Goal: Navigation & Orientation: Find specific page/section

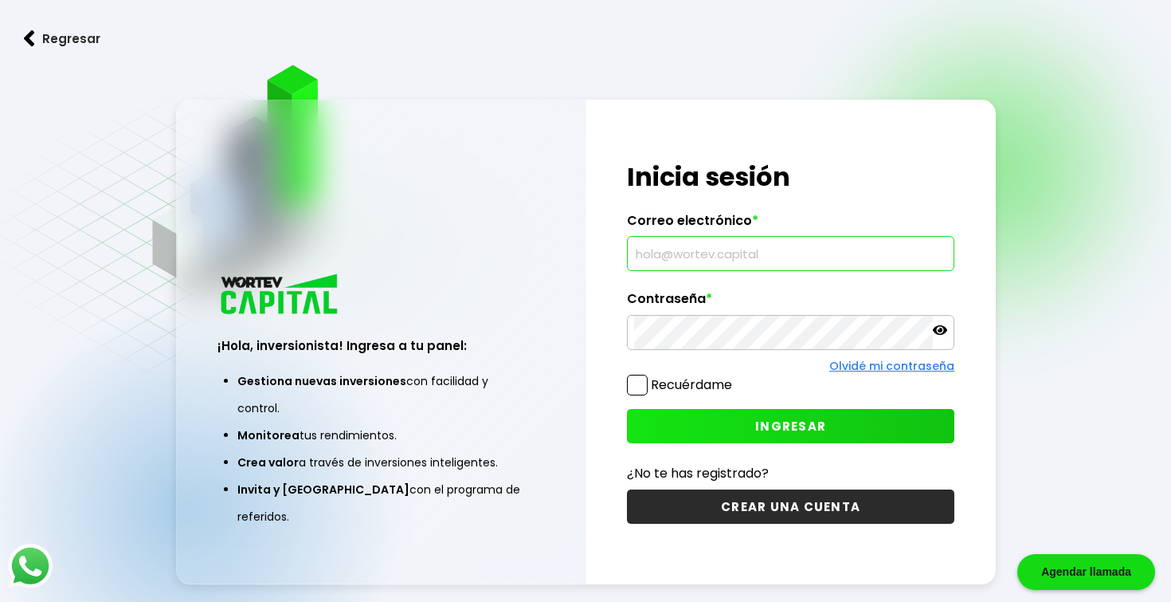
type input "[EMAIL_ADDRESS][DOMAIN_NAME]"
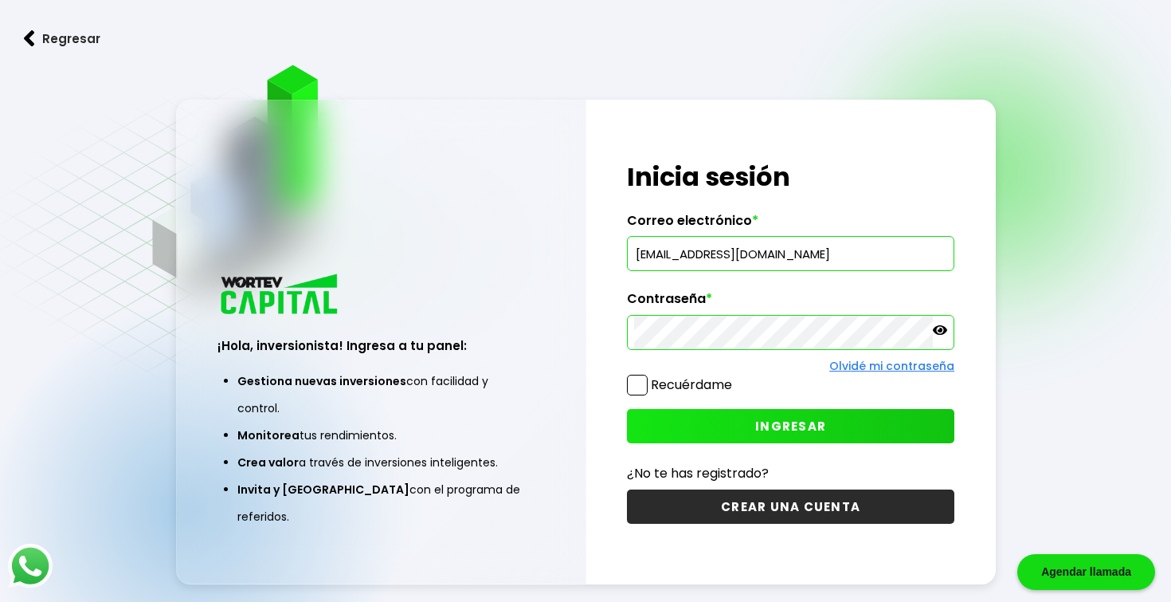
click at [747, 431] on button "INGRESAR" at bounding box center [790, 426] width 327 height 34
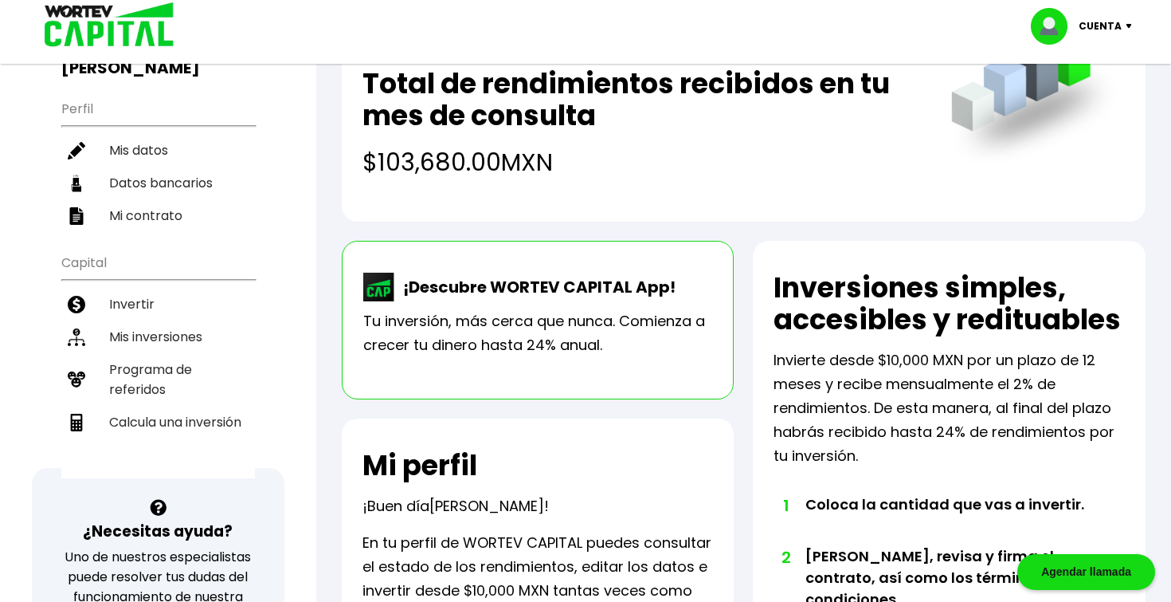
scroll to position [138, 0]
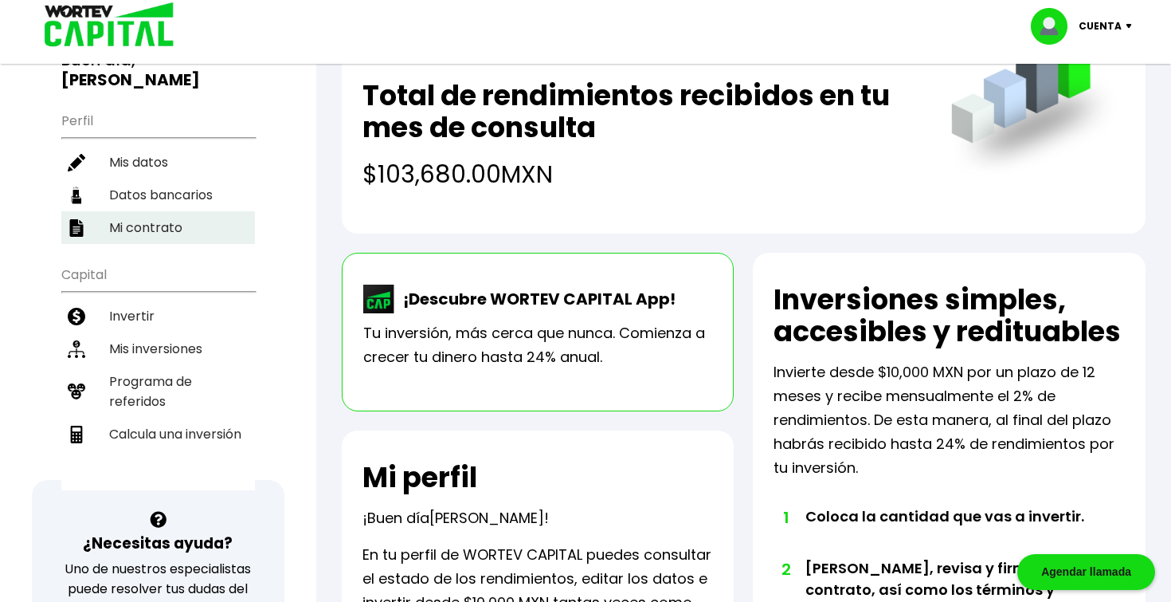
click at [149, 222] on li "Mi contrato" at bounding box center [158, 227] width 194 height 33
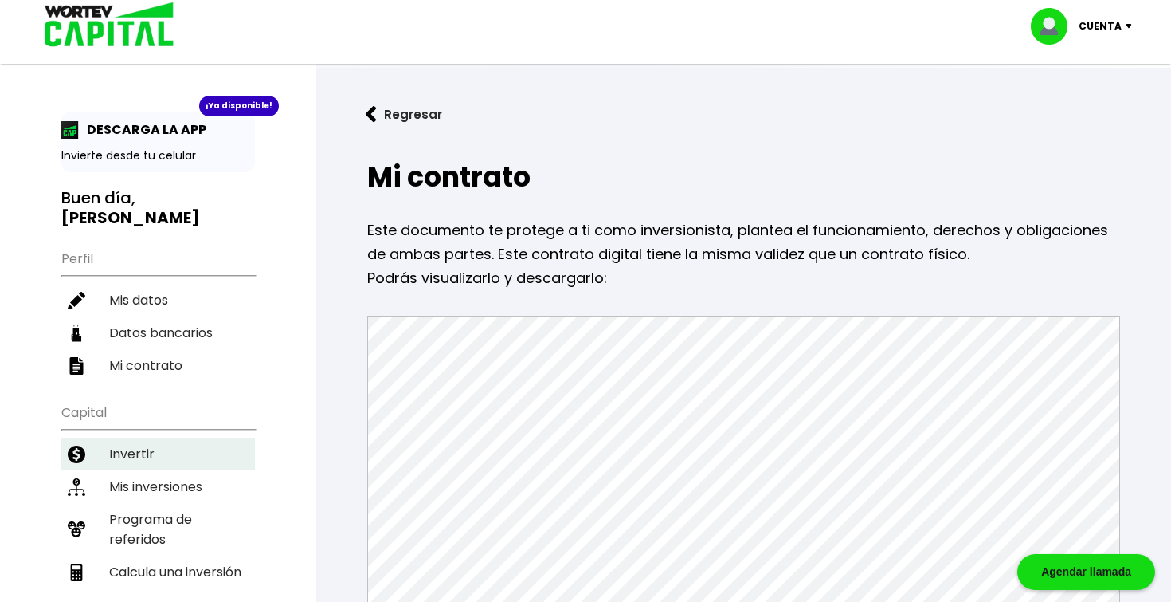
click at [132, 465] on li "Invertir" at bounding box center [158, 453] width 194 height 33
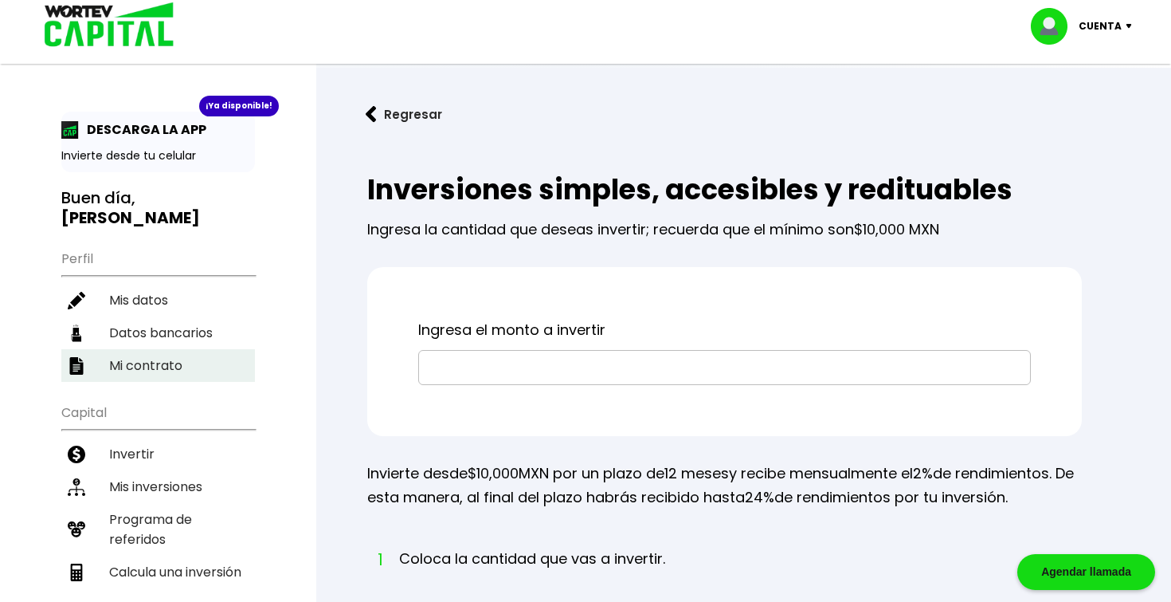
click at [135, 367] on li "Mi contrato" at bounding box center [158, 365] width 194 height 33
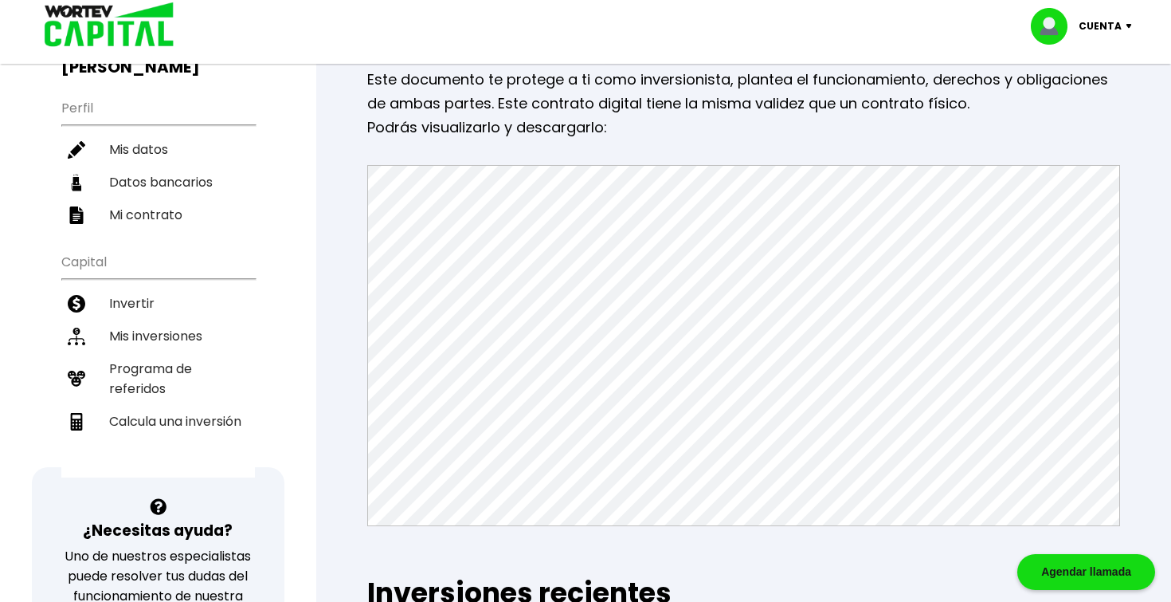
scroll to position [159, 0]
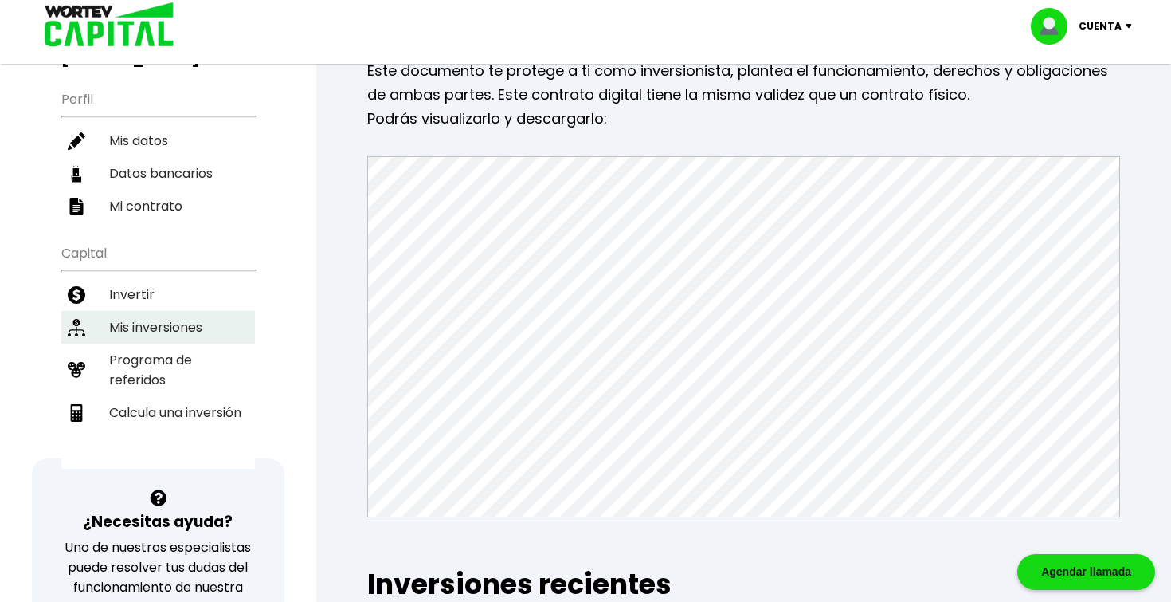
click at [138, 328] on li "Mis inversiones" at bounding box center [158, 327] width 194 height 33
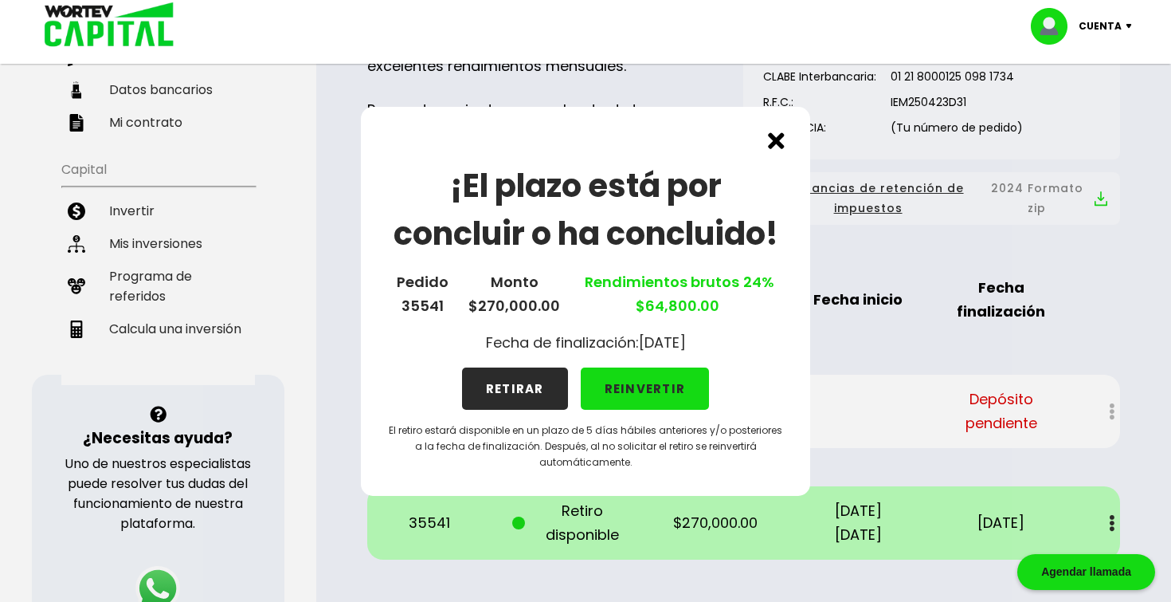
scroll to position [223, 0]
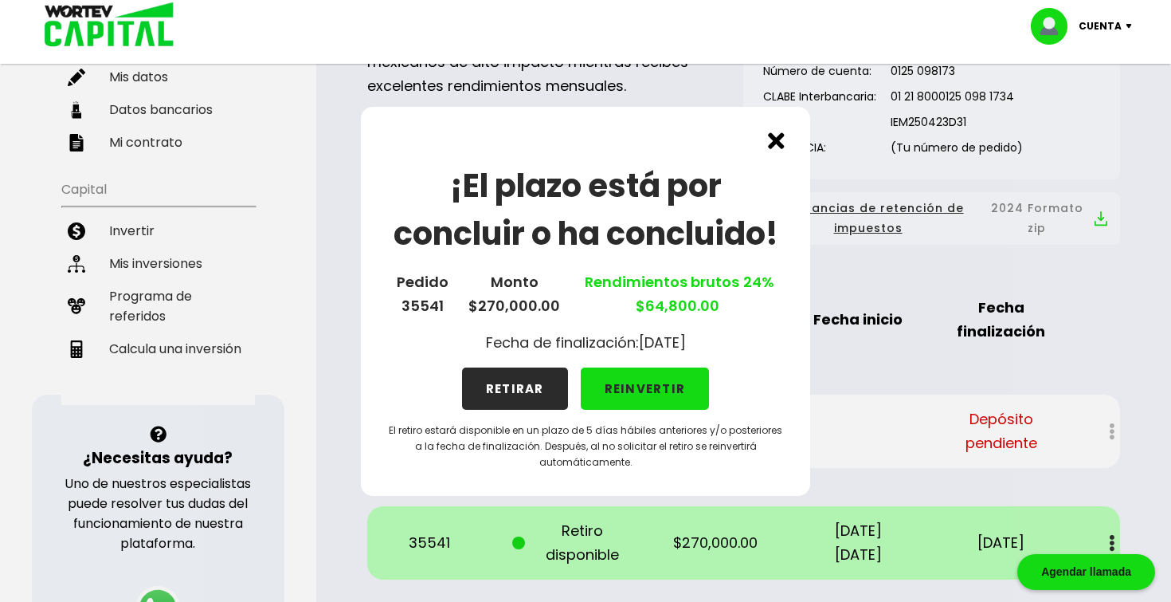
click at [776, 141] on img at bounding box center [776, 140] width 17 height 17
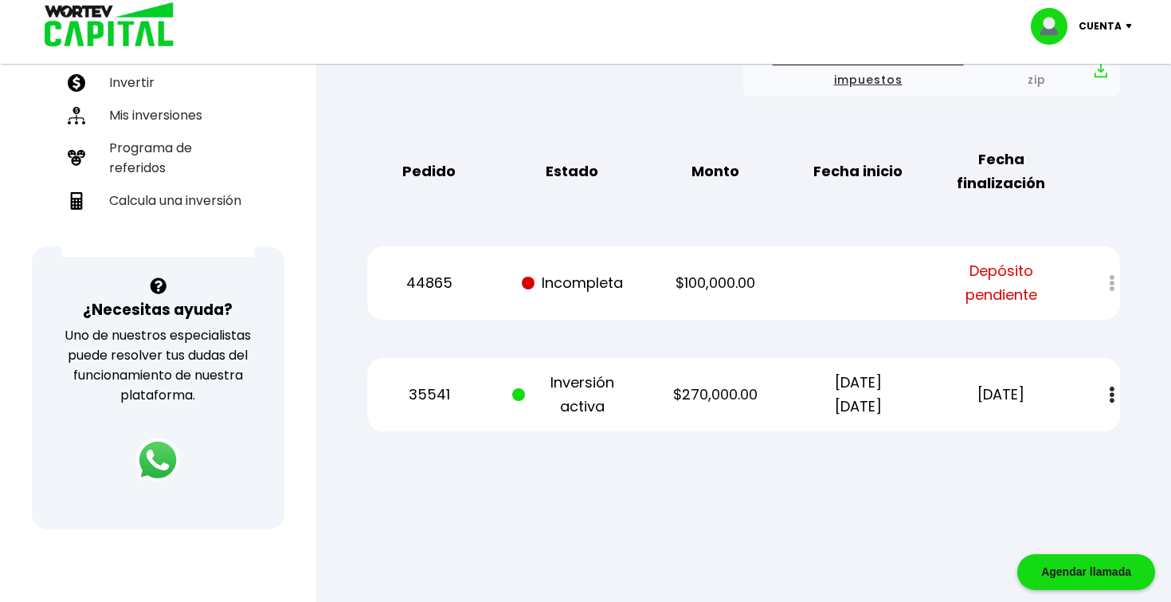
scroll to position [386, 0]
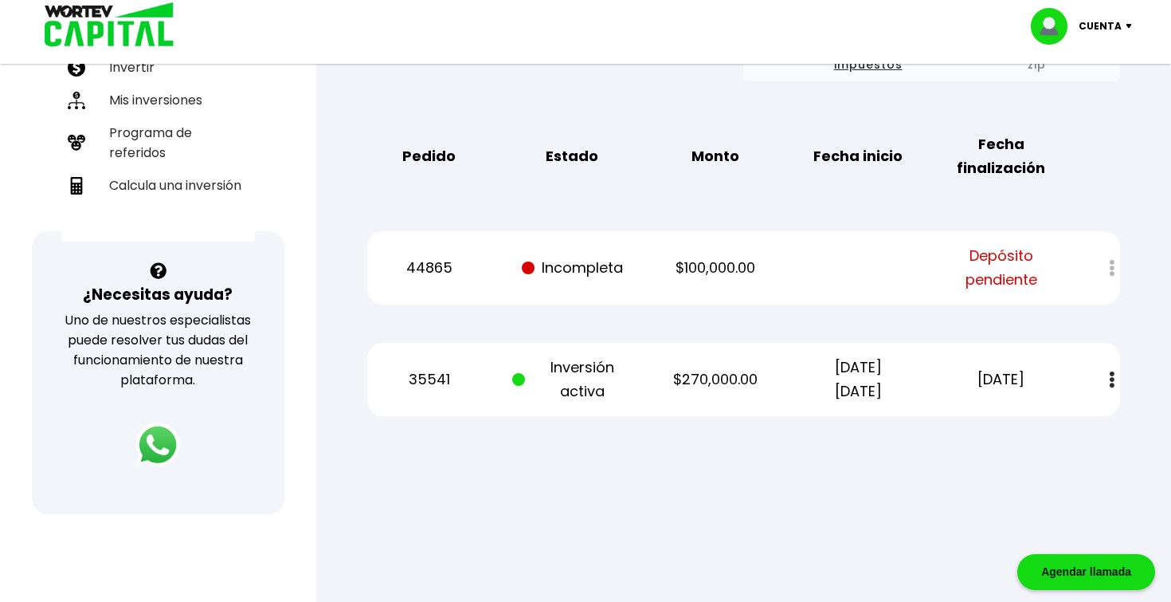
click at [1113, 378] on img at bounding box center [1112, 379] width 5 height 17
click at [1107, 374] on button at bounding box center [1112, 380] width 22 height 34
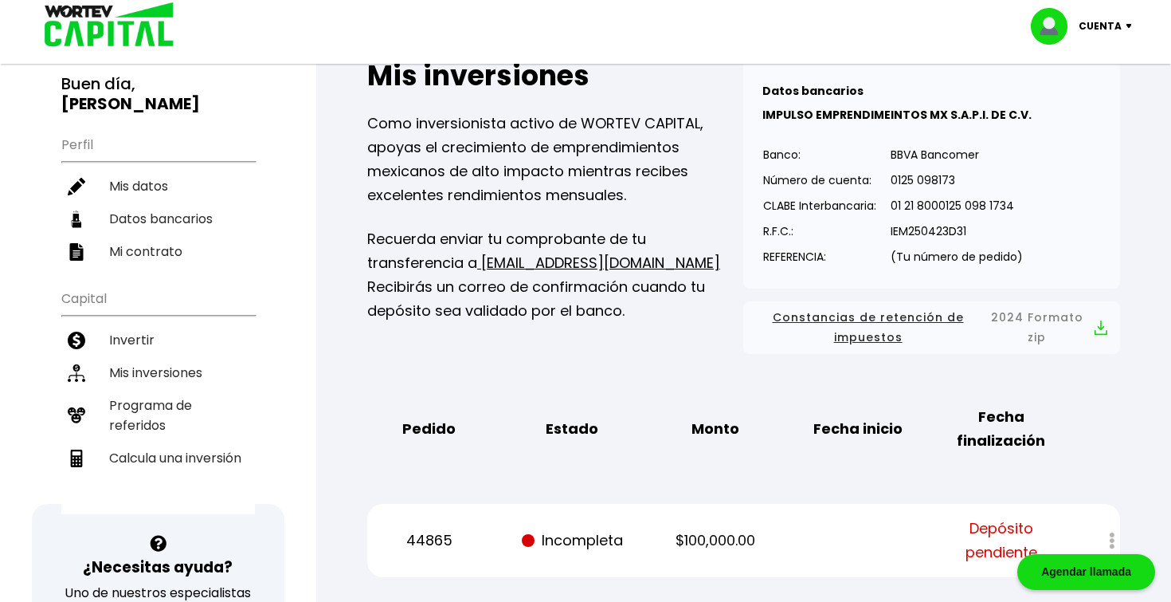
scroll to position [111, 0]
